Goal: Information Seeking & Learning: Learn about a topic

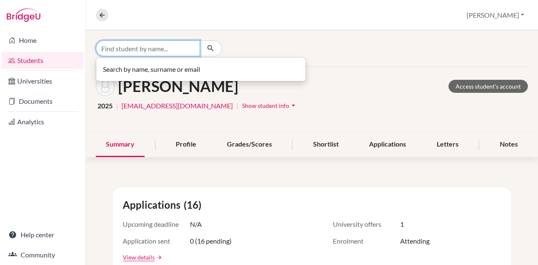
click at [151, 48] on input "Find student by name..." at bounding box center [148, 48] width 104 height 16
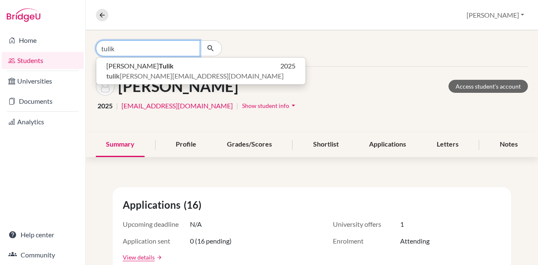
type input "tulik"
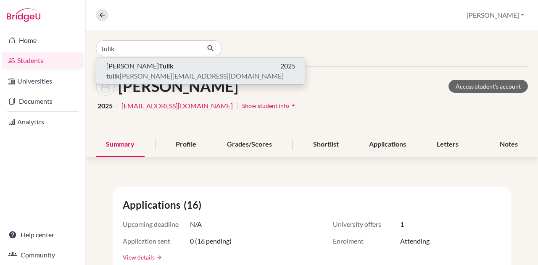
click button "Zóra Tulik 2025 tulik zora@gmail.com" at bounding box center [200, 71] width 209 height 27
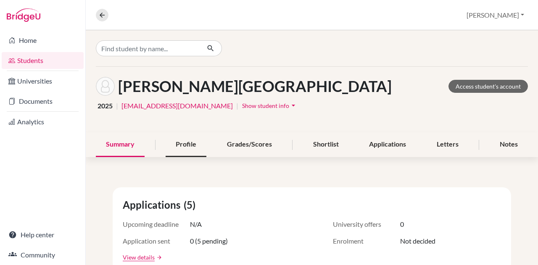
click at [187, 138] on div "Profile" at bounding box center [186, 144] width 41 height 25
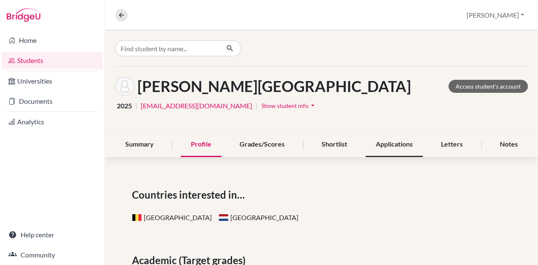
click at [393, 145] on div "Applications" at bounding box center [394, 144] width 57 height 25
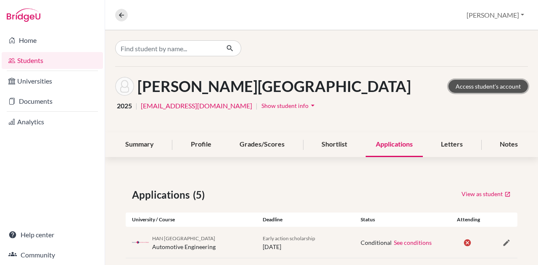
click at [472, 88] on link "Access student's account" at bounding box center [488, 86] width 79 height 13
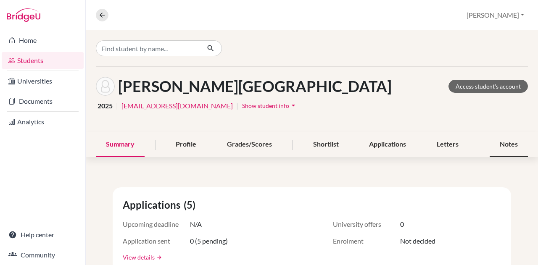
click at [499, 149] on div "Notes" at bounding box center [509, 144] width 38 height 25
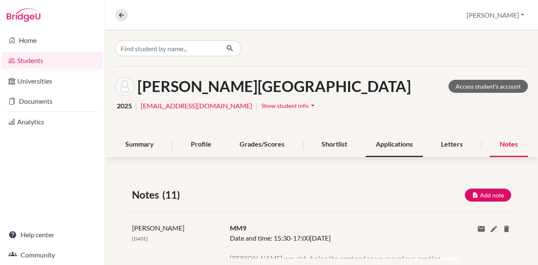
click at [376, 139] on div "Applications" at bounding box center [394, 144] width 57 height 25
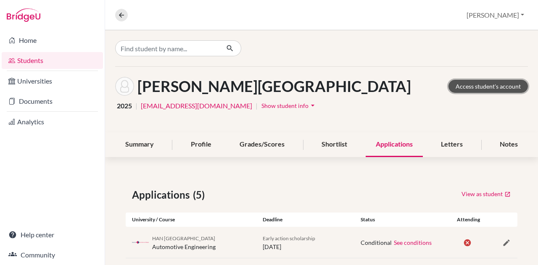
click at [495, 88] on link "Access student's account" at bounding box center [488, 86] width 79 height 13
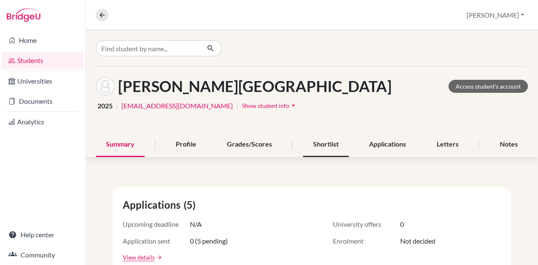
click at [337, 142] on div "Shortlist" at bounding box center [326, 144] width 46 height 25
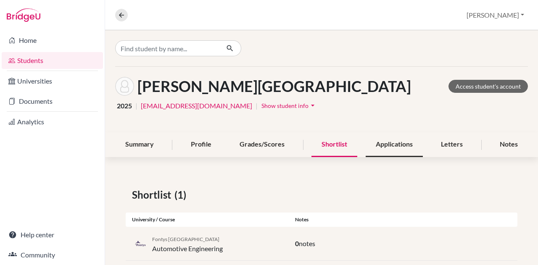
click at [388, 137] on div "Applications" at bounding box center [394, 144] width 57 height 25
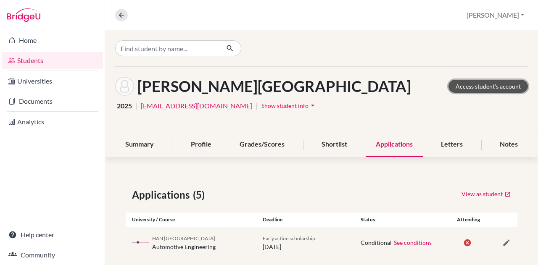
click at [492, 90] on link "Access student's account" at bounding box center [488, 86] width 79 height 13
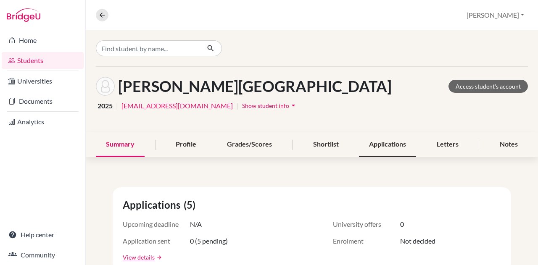
click at [385, 144] on div "Applications" at bounding box center [387, 144] width 57 height 25
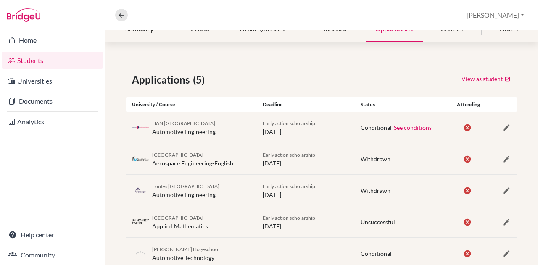
scroll to position [138, 0]
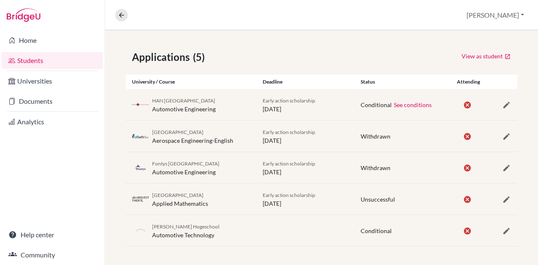
drag, startPoint x: 198, startPoint y: 191, endPoint x: 153, endPoint y: 190, distance: 45.4
click at [153, 190] on div "University of Twente Applied Mathematics" at bounding box center [180, 199] width 56 height 18
copy span "[GEOGRAPHIC_DATA]"
